Goal: Task Accomplishment & Management: Use online tool/utility

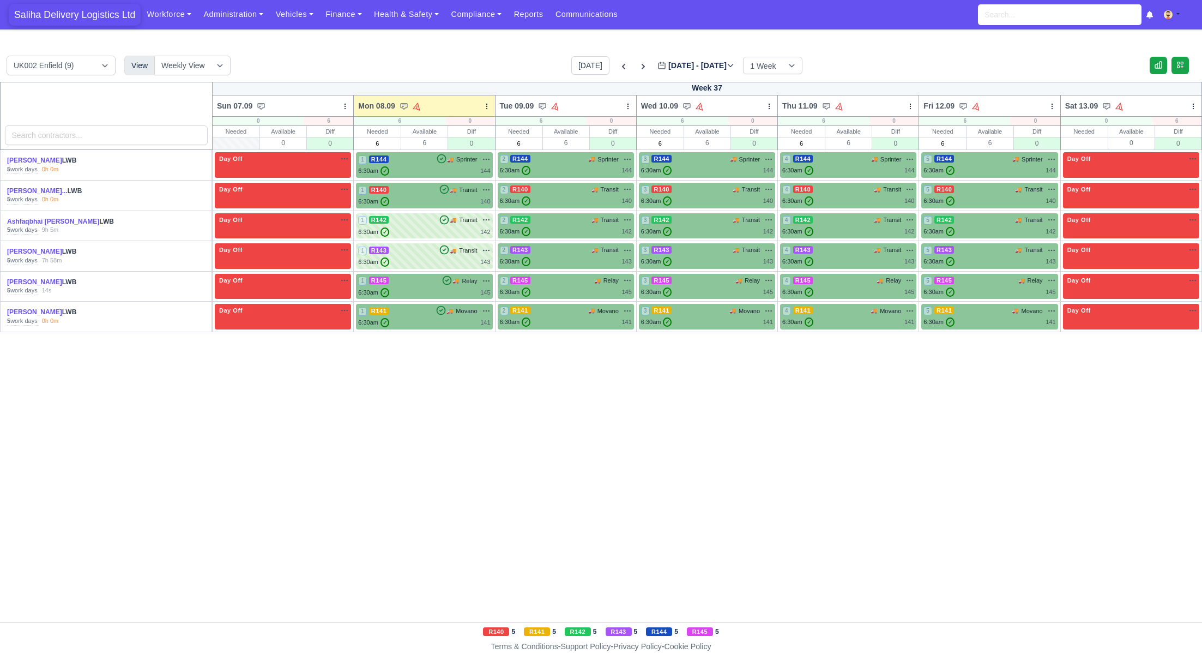
click at [110, 11] on span "Saliha Delivery Logistics Ltd" at bounding box center [75, 15] width 132 height 22
click at [414, 165] on div "1 R144 🚚 Sprinter" at bounding box center [424, 164] width 132 height 21
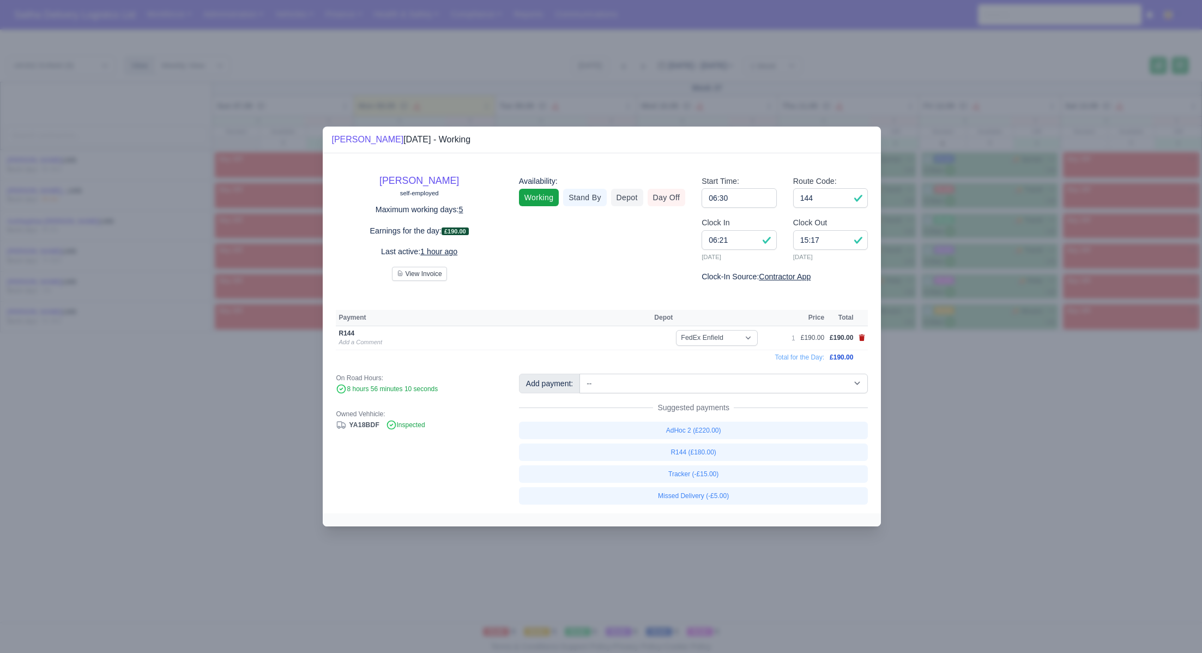
click at [865, 337] on td at bounding box center [862, 338] width 12 height 24
click at [864, 337] on icon at bounding box center [862, 337] width 6 height 7
select select
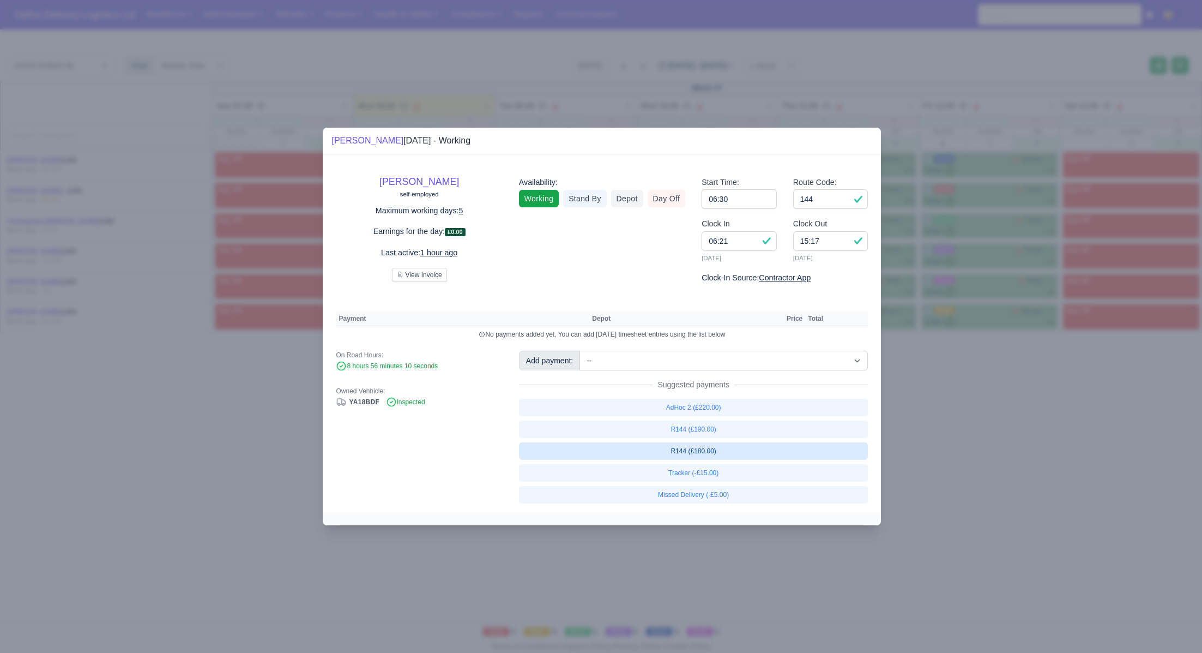
click at [712, 449] on link "R144 (£180.00)" at bounding box center [693, 450] width 349 height 17
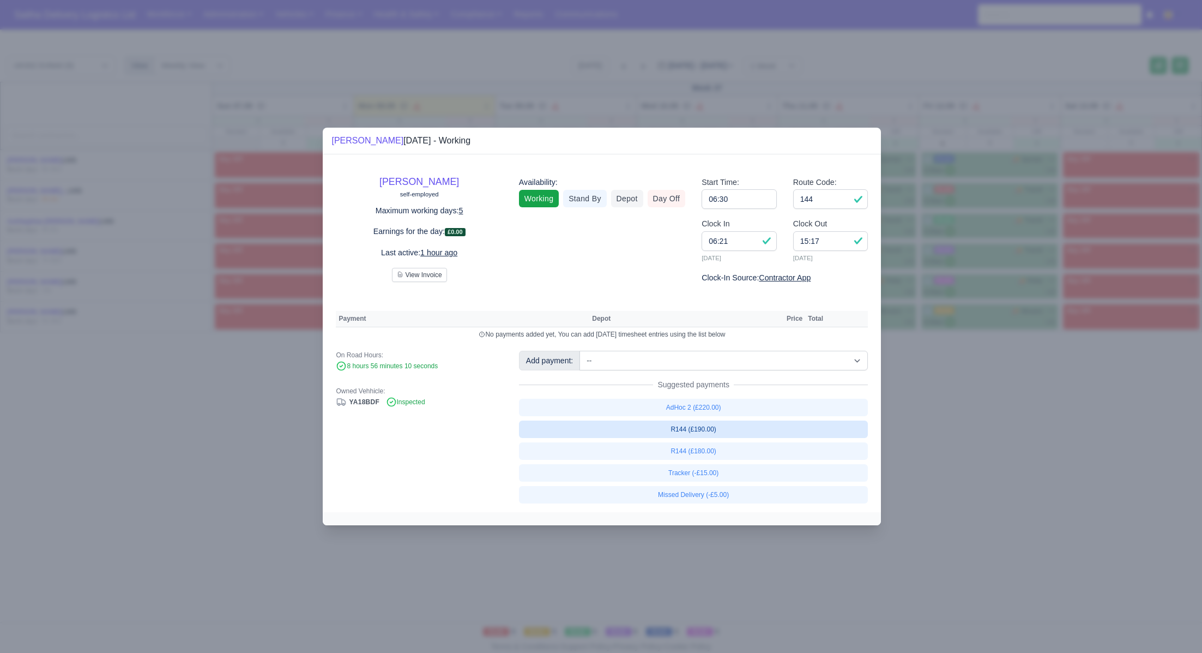
select select "1"
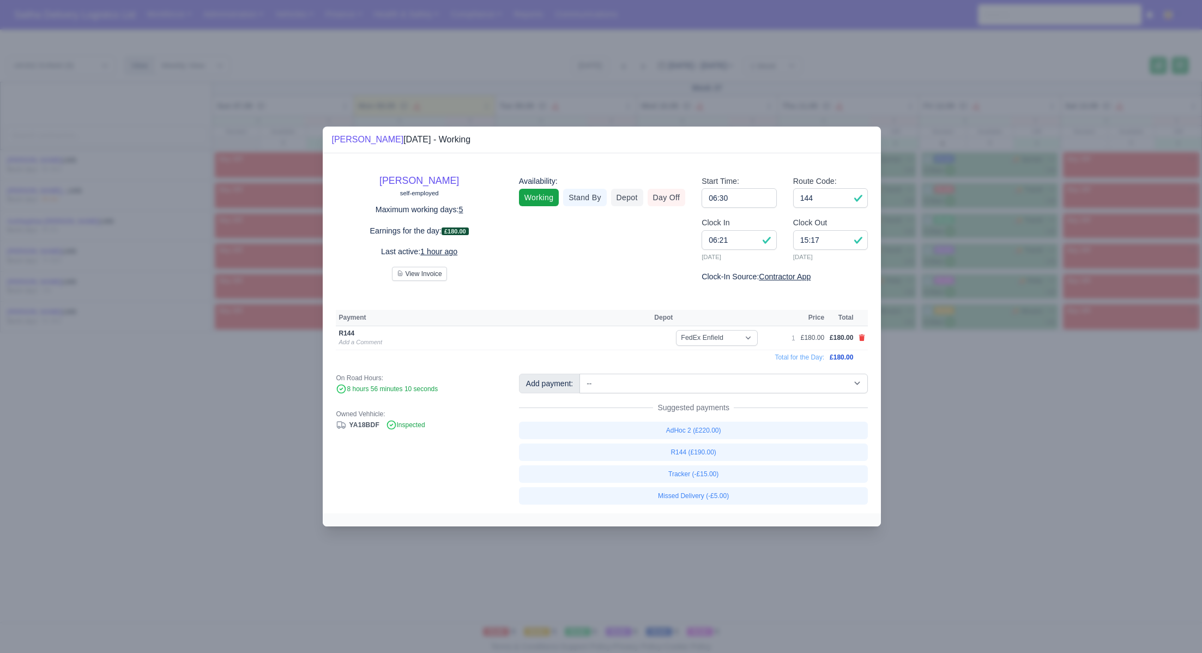
drag, startPoint x: 945, startPoint y: 443, endPoint x: 641, endPoint y: 311, distance: 331.1
click at [944, 443] on div at bounding box center [601, 326] width 1202 height 653
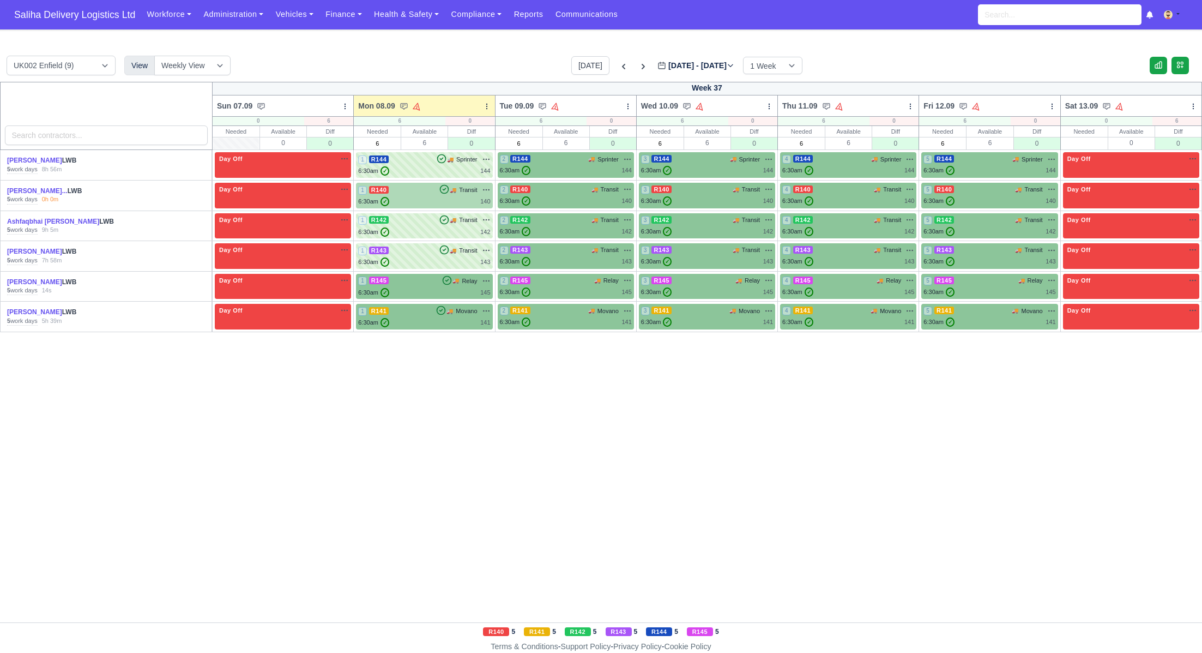
click at [438, 198] on div "6:30am ✓ 140" at bounding box center [424, 201] width 132 height 9
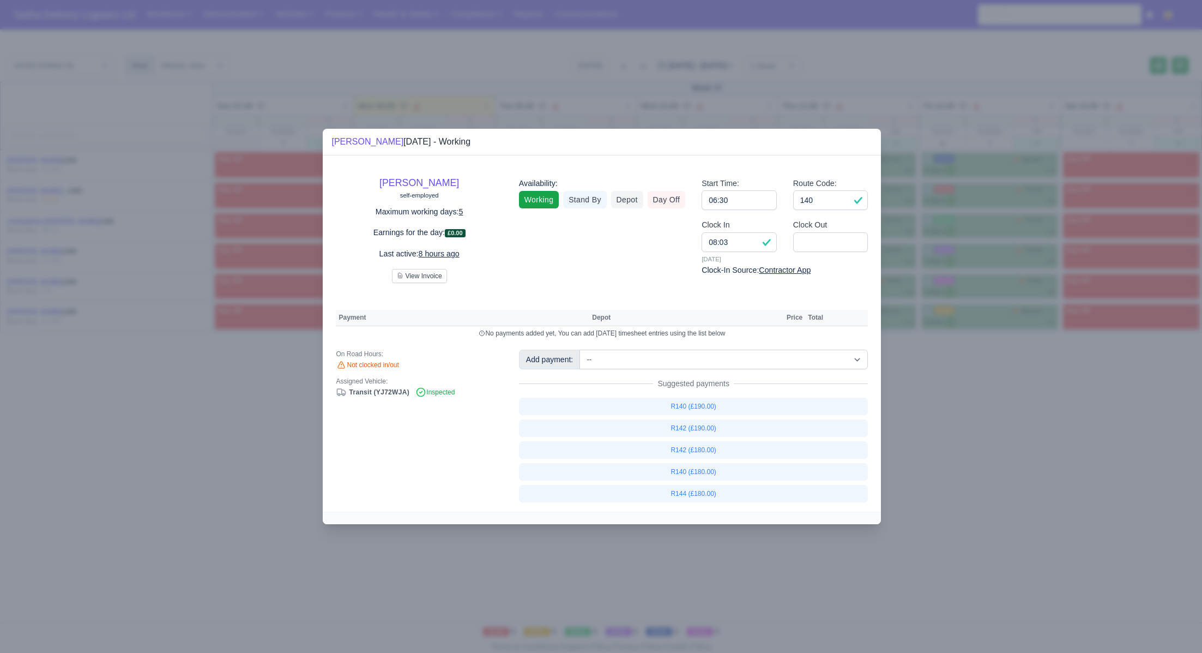
drag, startPoint x: 985, startPoint y: 394, endPoint x: 948, endPoint y: 383, distance: 39.0
click at [984, 394] on div at bounding box center [601, 326] width 1202 height 653
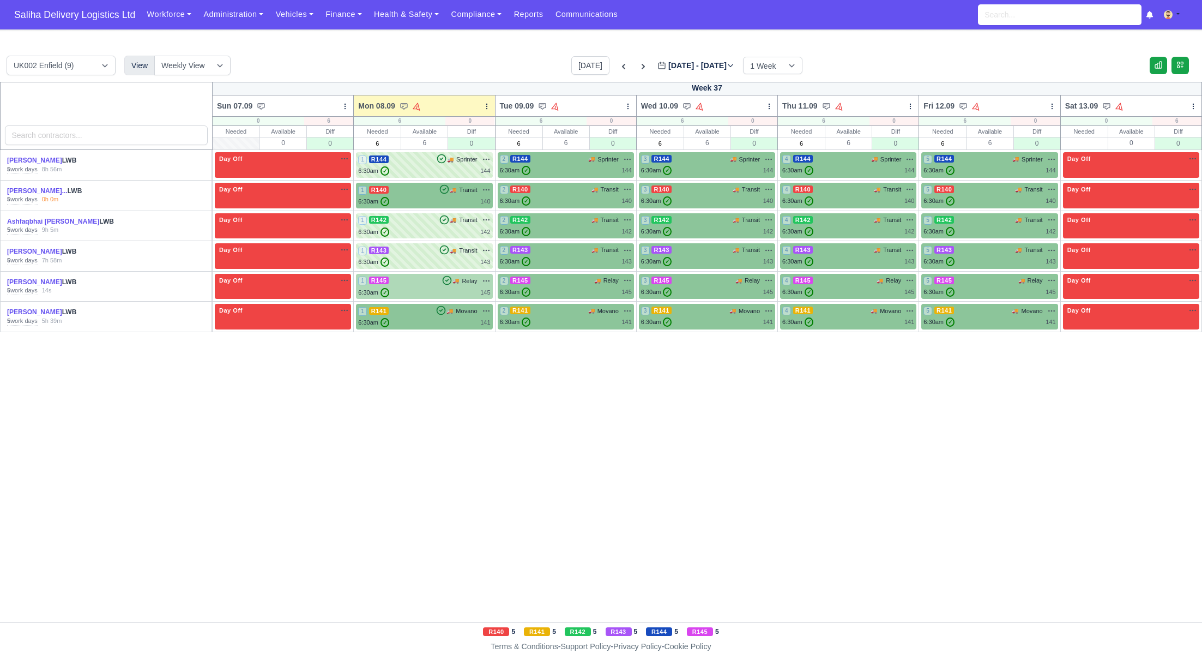
click at [414, 291] on div "6:30am ✓ 145" at bounding box center [424, 292] width 132 height 9
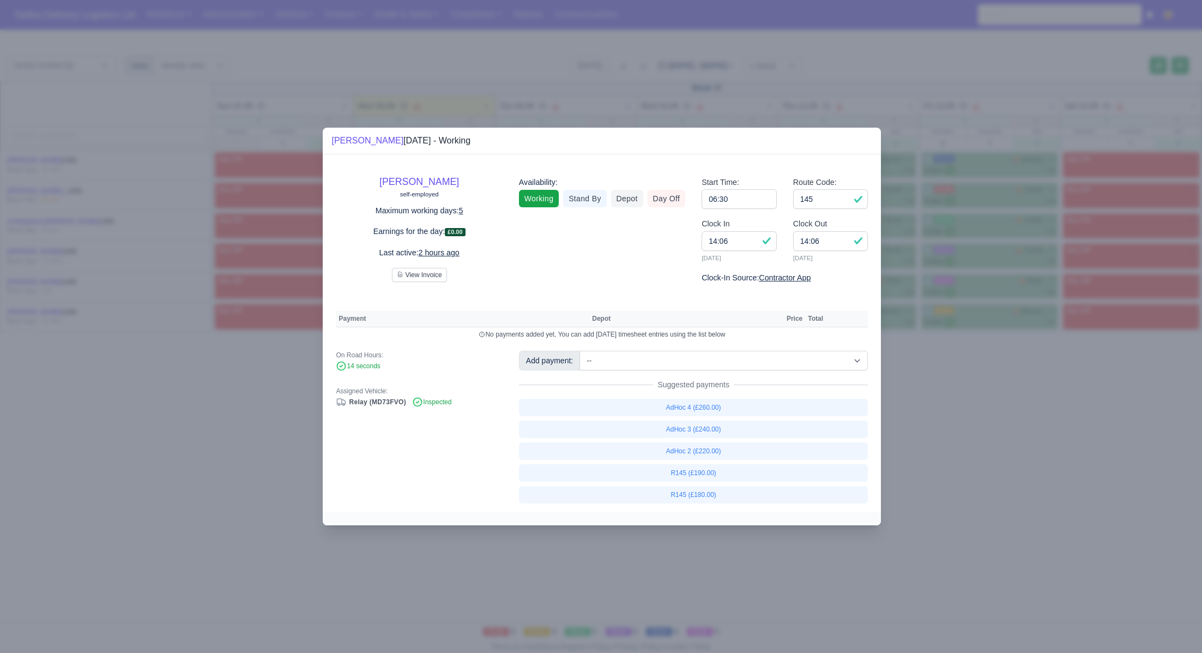
click at [960, 401] on div at bounding box center [601, 326] width 1202 height 653
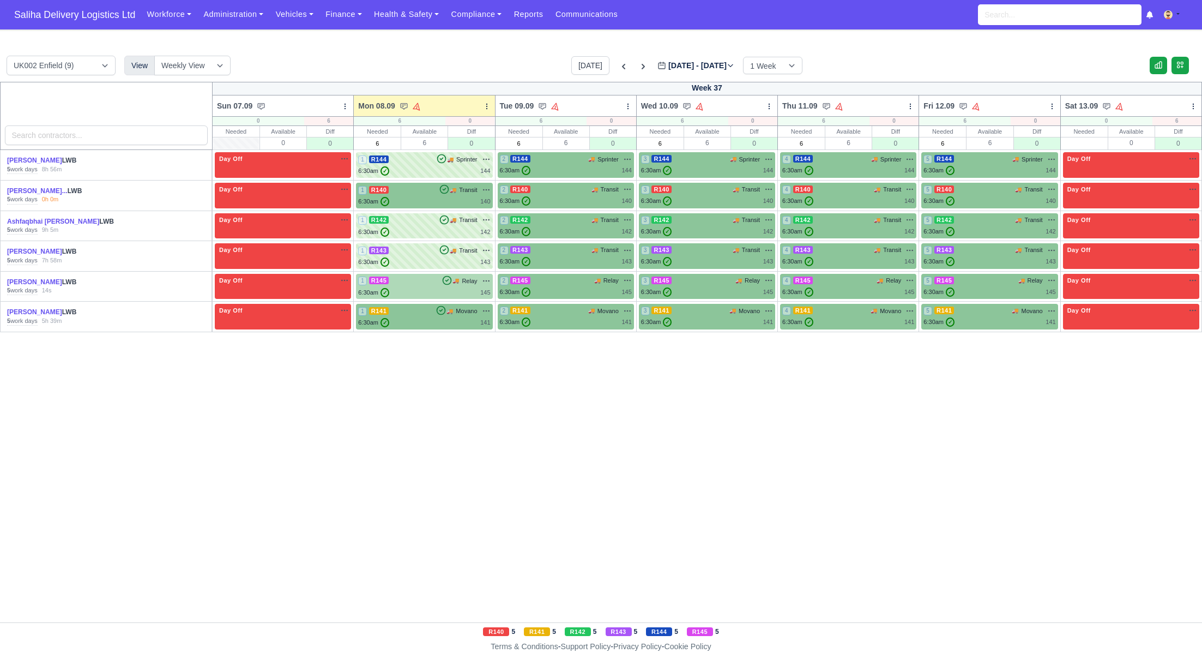
click at [429, 292] on div "6:30am ✓ 145" at bounding box center [424, 292] width 132 height 9
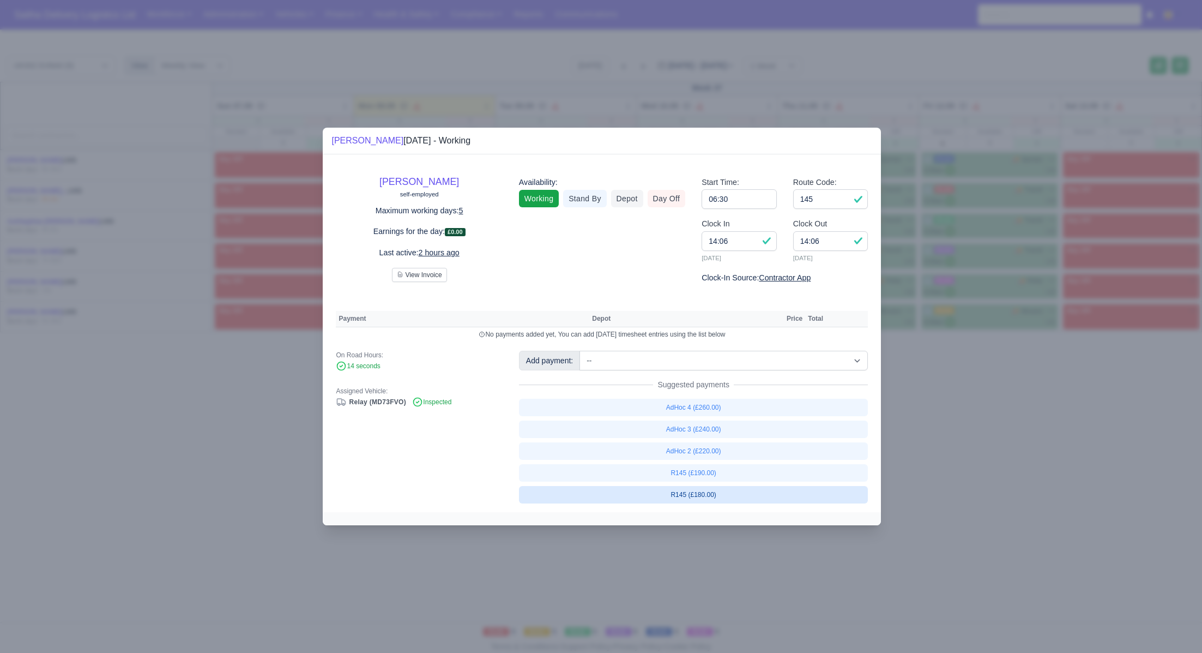
click at [702, 492] on link "R145 (£180.00)" at bounding box center [693, 494] width 349 height 17
select select "1"
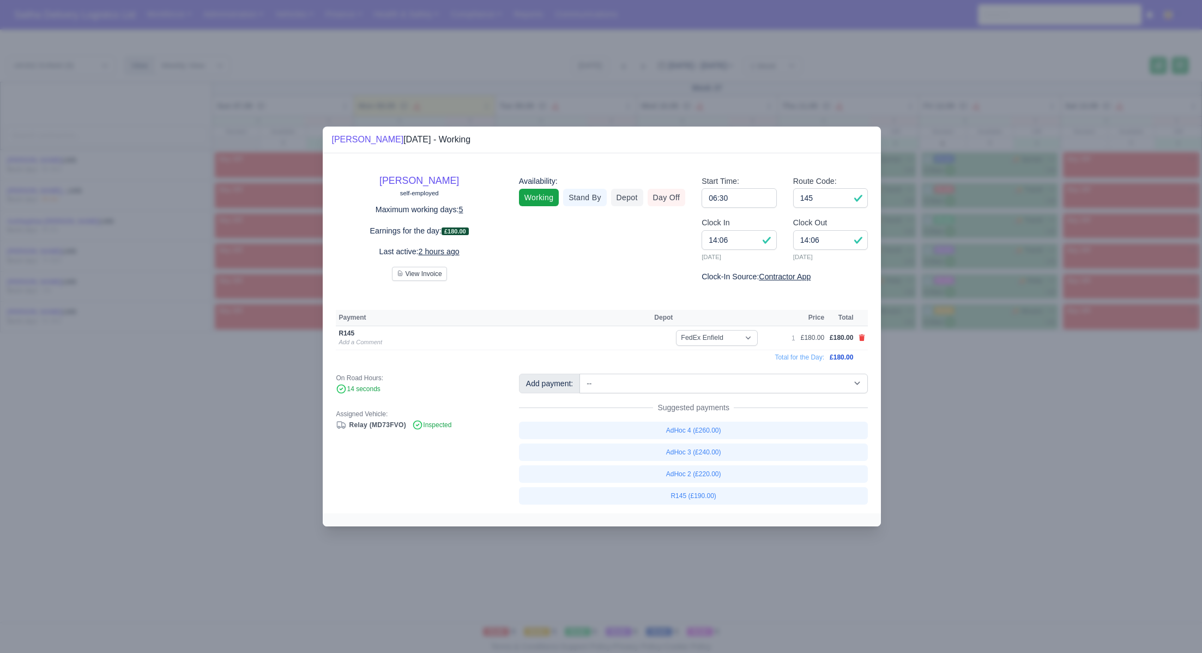
drag, startPoint x: 969, startPoint y: 433, endPoint x: 922, endPoint y: 385, distance: 67.1
click at [969, 433] on div at bounding box center [601, 326] width 1202 height 653
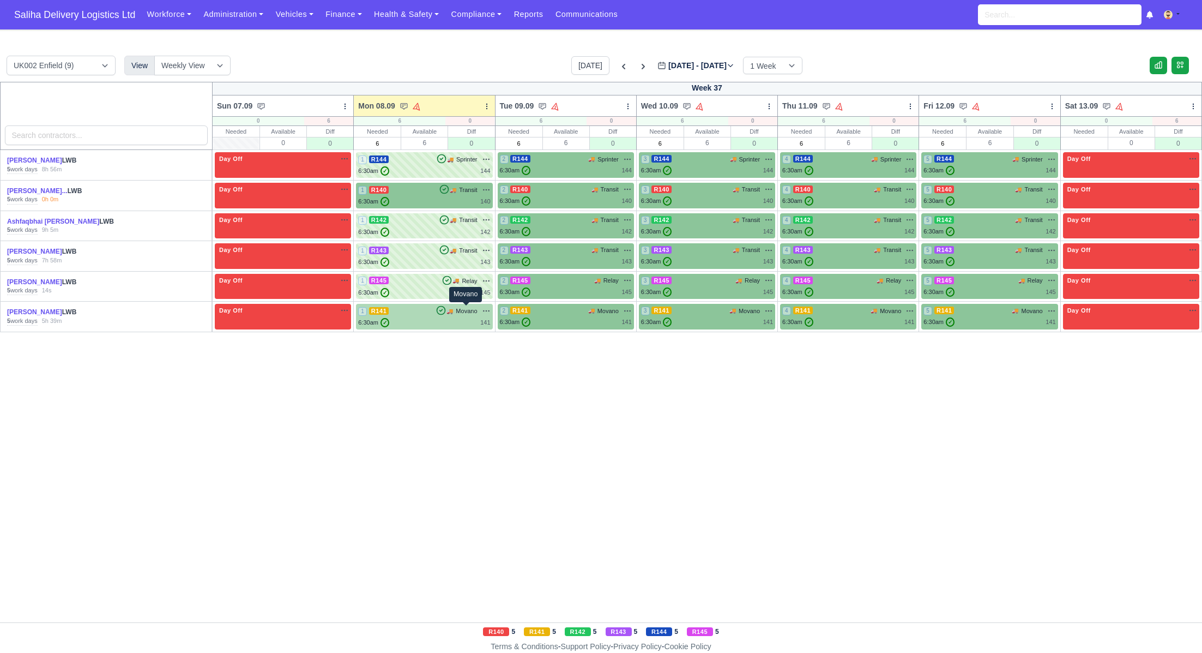
click at [456, 309] on span "Movano" at bounding box center [466, 310] width 21 height 9
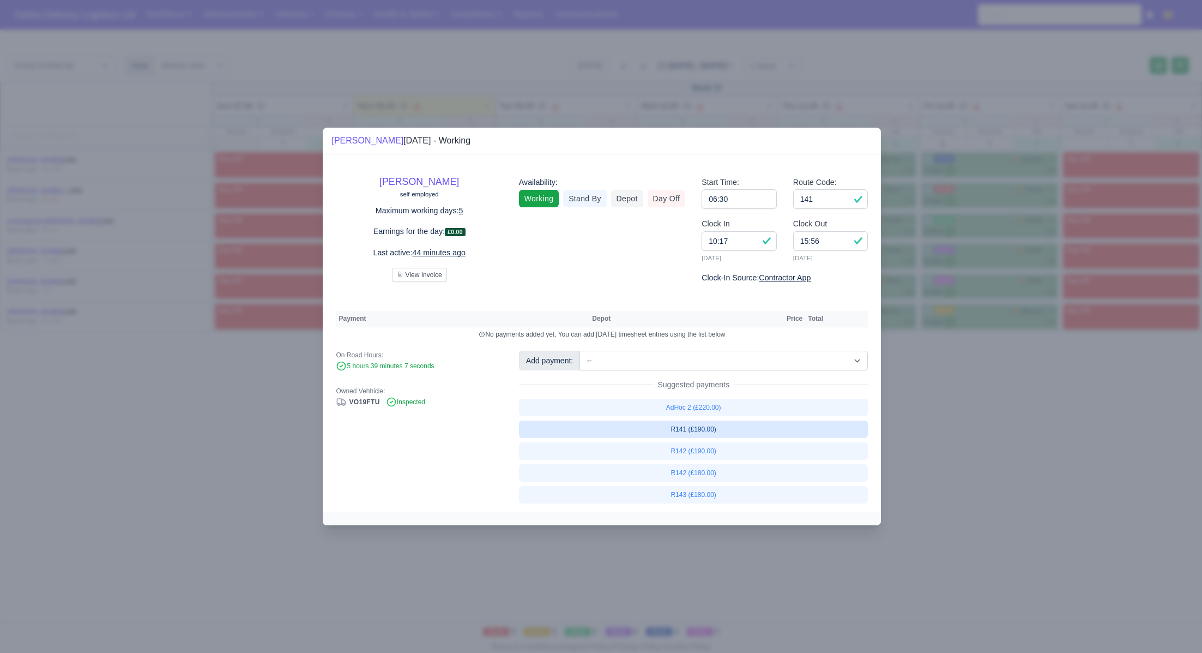
click at [698, 430] on link "R141 (£190.00)" at bounding box center [693, 428] width 349 height 17
select select "1"
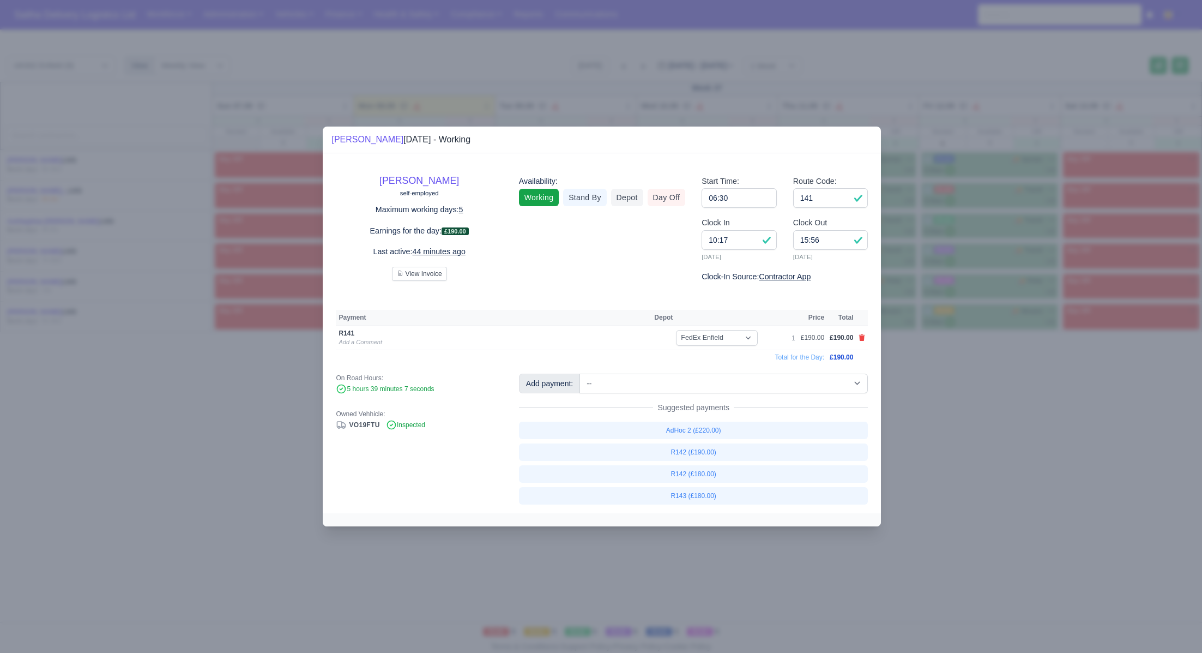
drag, startPoint x: 999, startPoint y: 430, endPoint x: 961, endPoint y: 421, distance: 38.6
click at [994, 429] on div at bounding box center [601, 326] width 1202 height 653
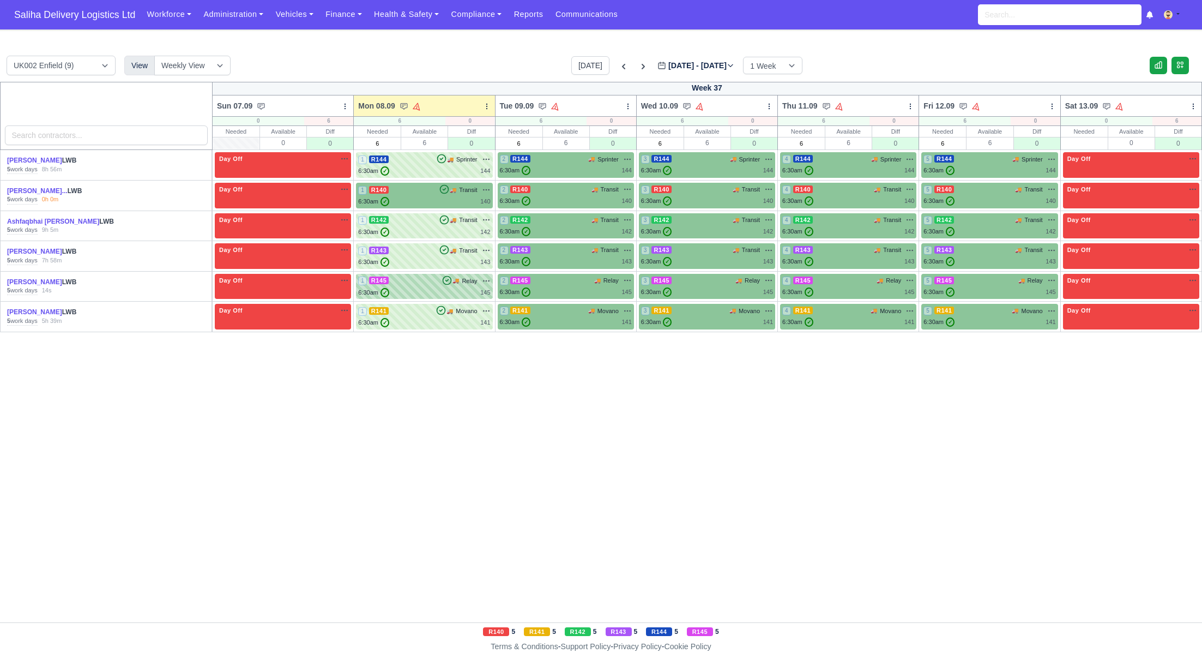
click at [408, 286] on div "1 R145 🚚 Relay" at bounding box center [424, 286] width 132 height 21
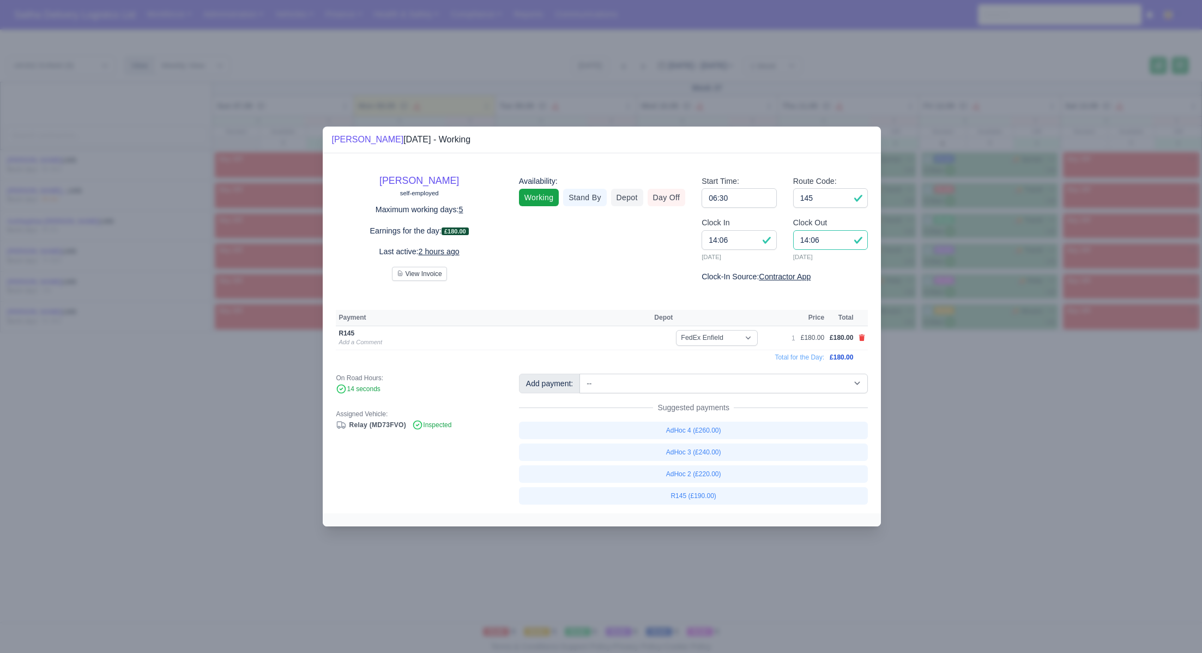
click at [834, 236] on input "14:06" at bounding box center [830, 240] width 75 height 20
type input "14:00"
click at [660, 376] on select "-- Ad-Hoc 1 (AD-HO) Ad-Hoc 2 (AD-HO) Ad-Hoc 3 (AD-HO) Ad-Hoc 4 (AD-HO) Ad-Hoc 5…" at bounding box center [724, 383] width 288 height 20
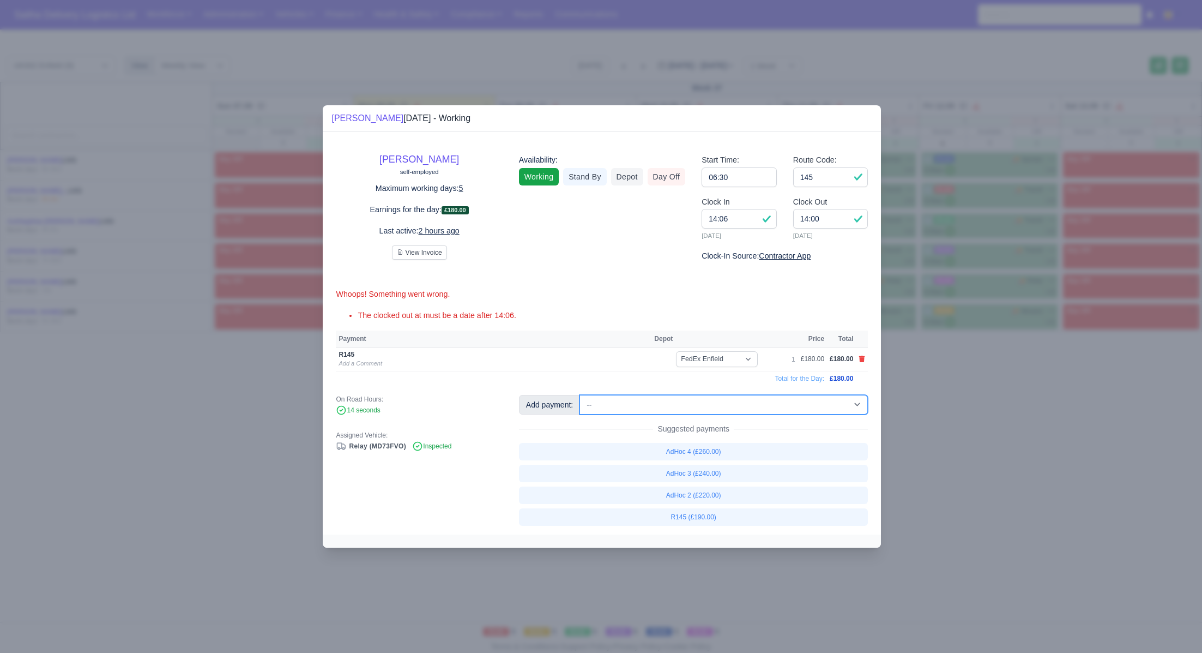
click at [581, 395] on select "-- Ad-Hoc 1 (AD-HO) Ad-Hoc 2 (AD-HO) Ad-Hoc 3 (AD-HO) Ad-Hoc 4 (AD-HO) Ad-Hoc 5…" at bounding box center [724, 405] width 288 height 20
select select "1"
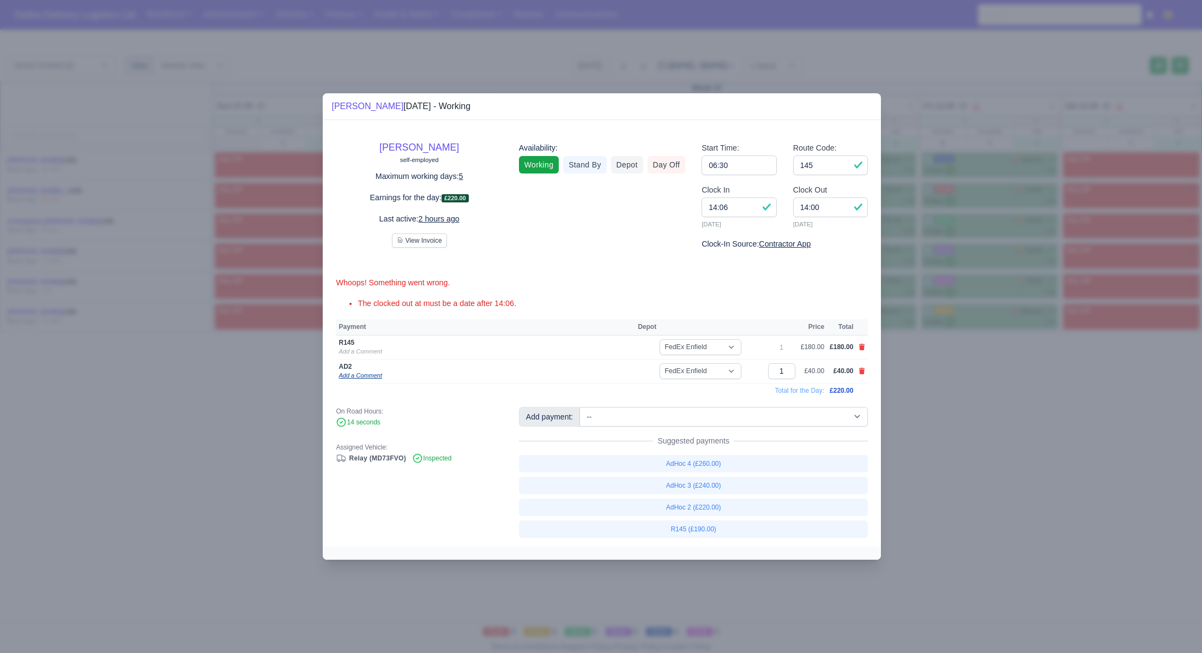
click at [361, 377] on link "Add a Comment" at bounding box center [360, 375] width 43 height 7
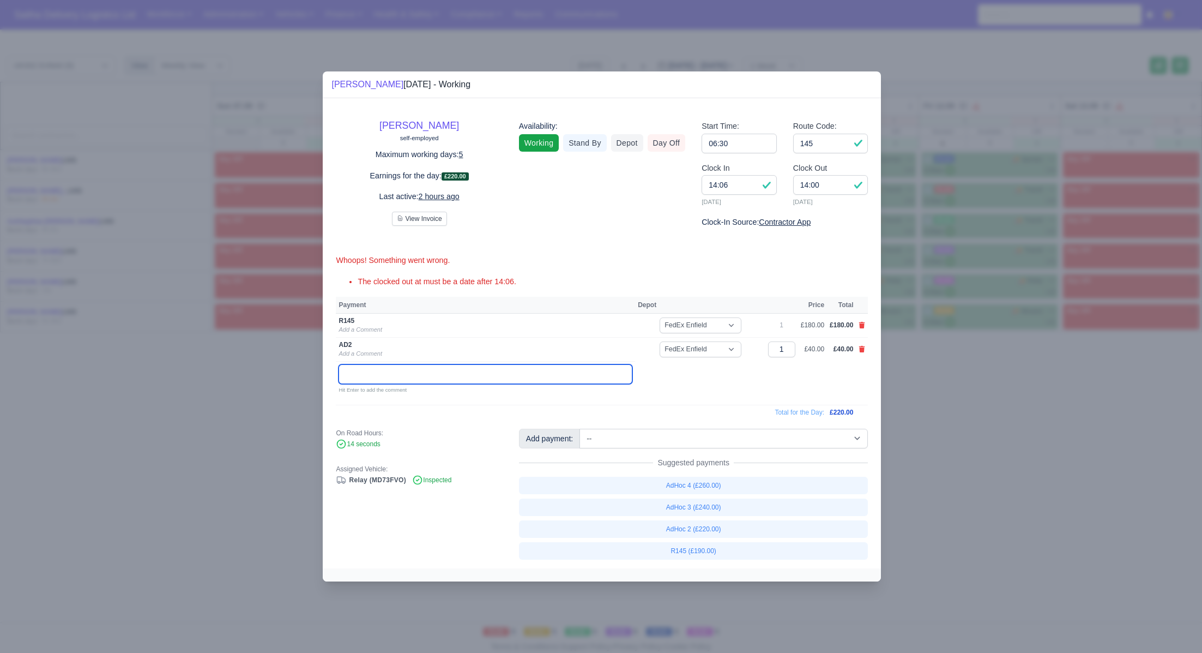
click at [363, 375] on input "text" at bounding box center [486, 374] width 294 height 20
type input "Package Collection, Delivery"
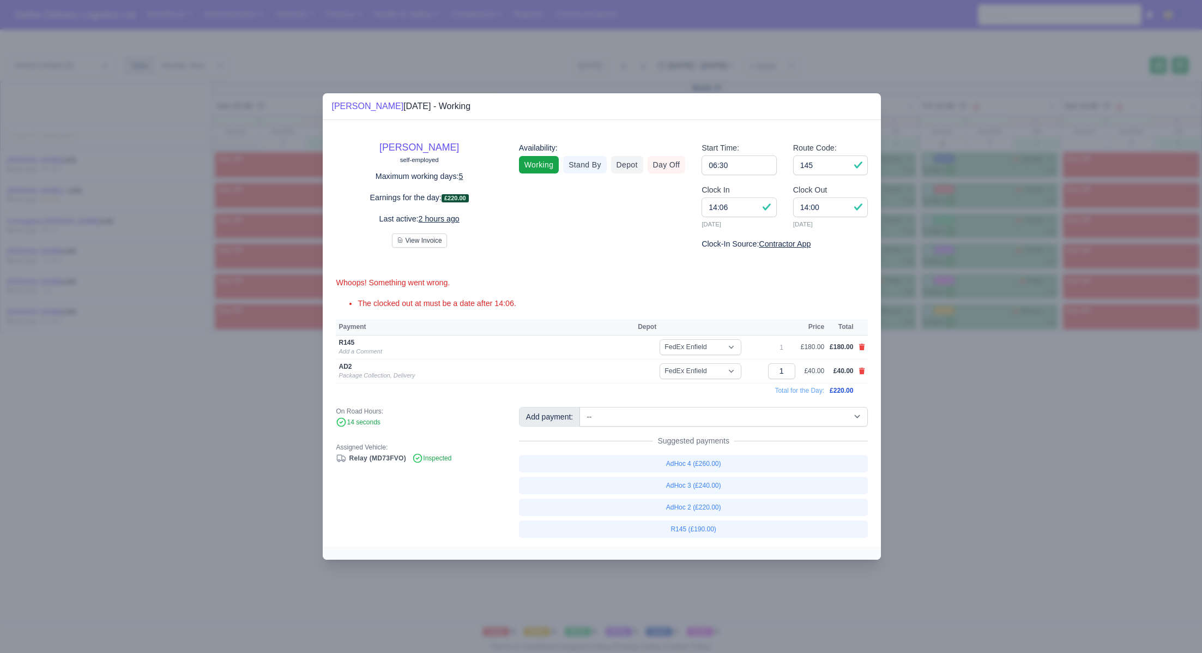
click at [192, 417] on div at bounding box center [601, 326] width 1202 height 653
